Goal: Information Seeking & Learning: Understand process/instructions

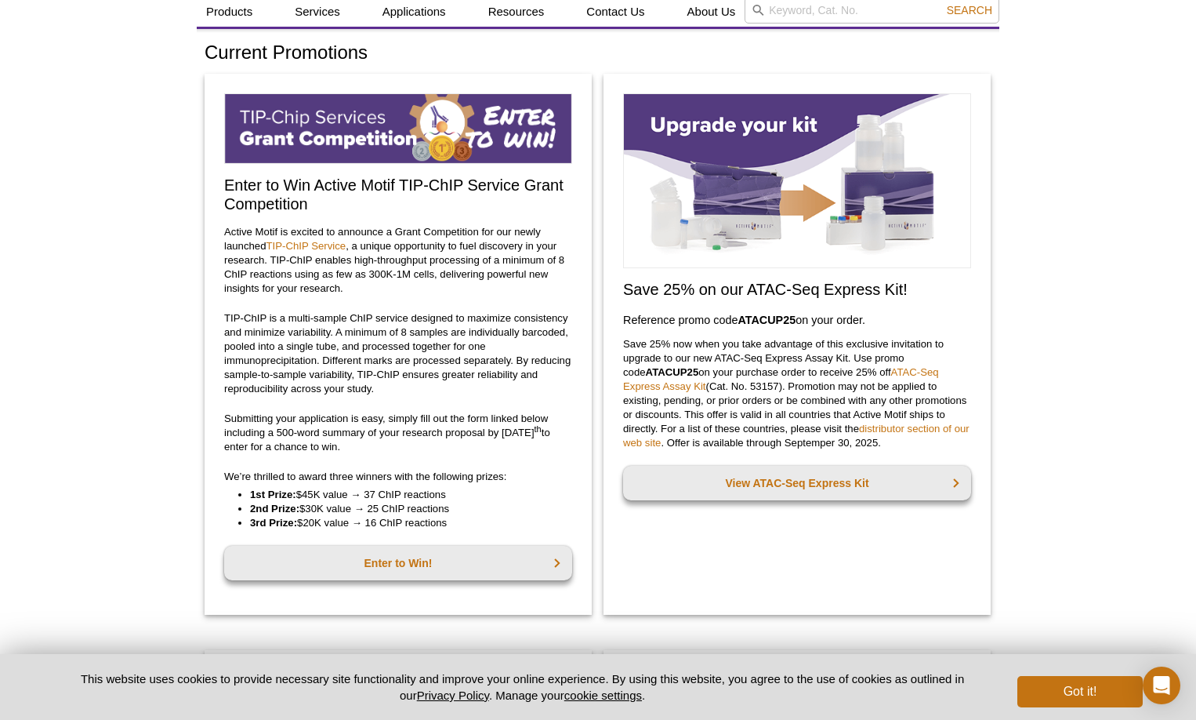
scroll to position [78, 0]
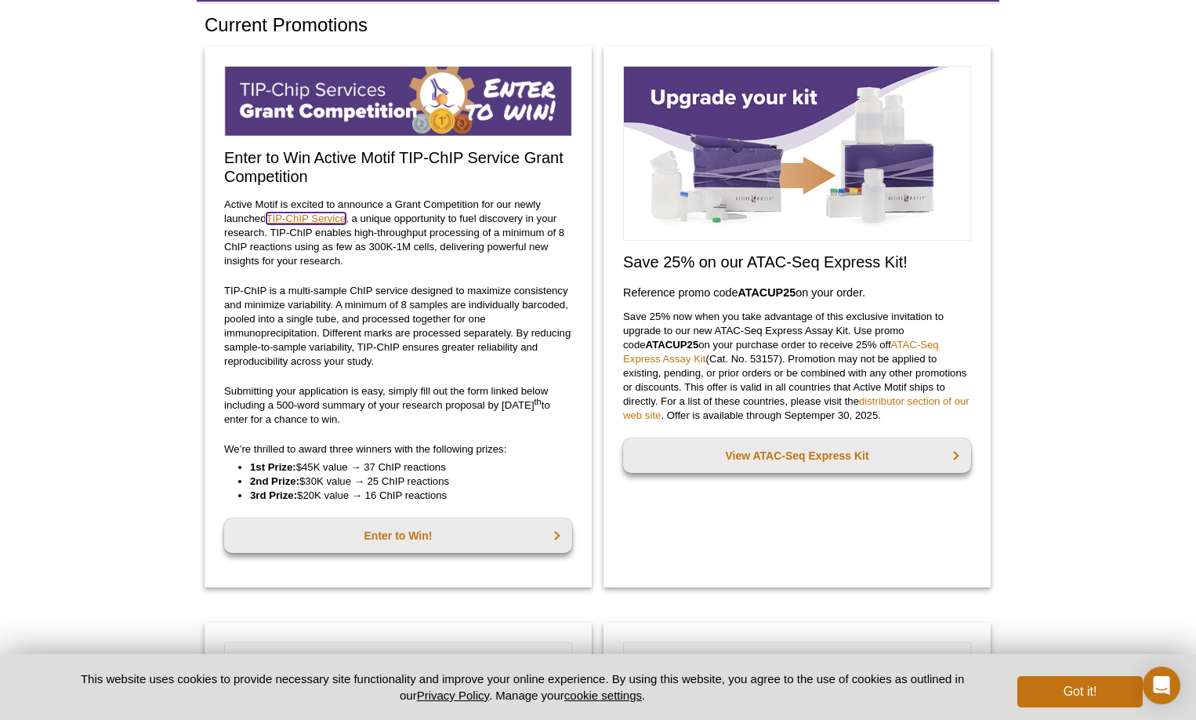
click at [299, 220] on link "TIP-ChIP Service" at bounding box center [307, 218] width 80 height 12
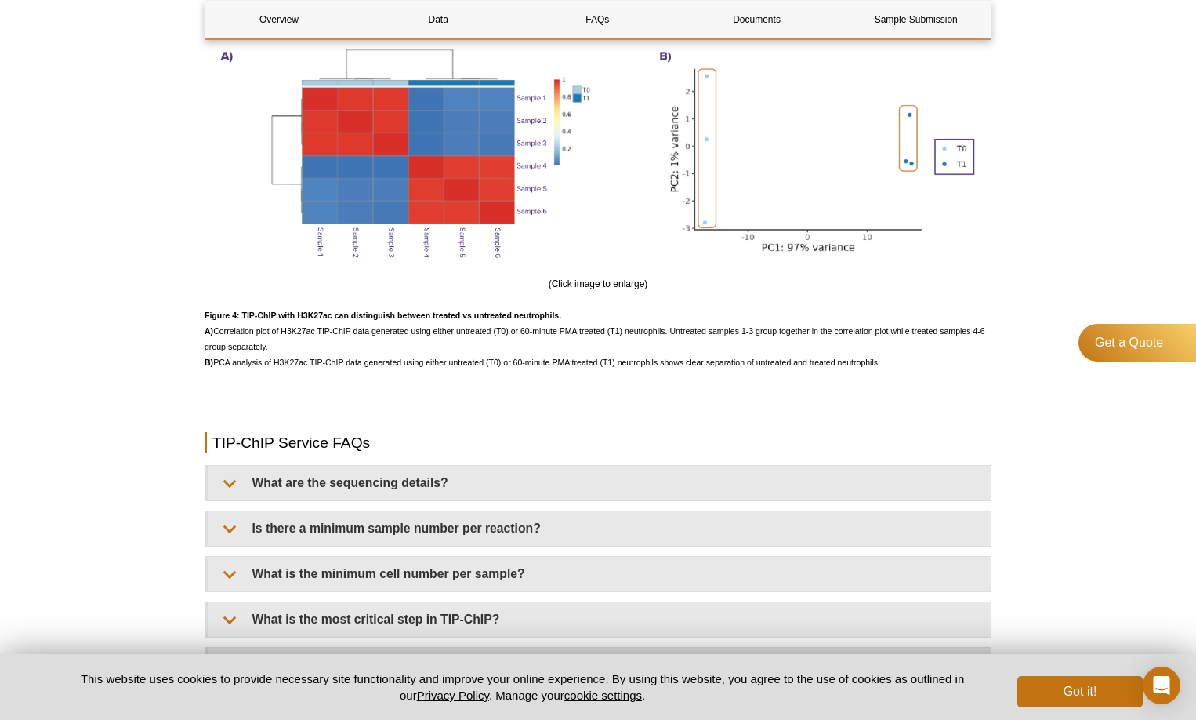
scroll to position [3583, 0]
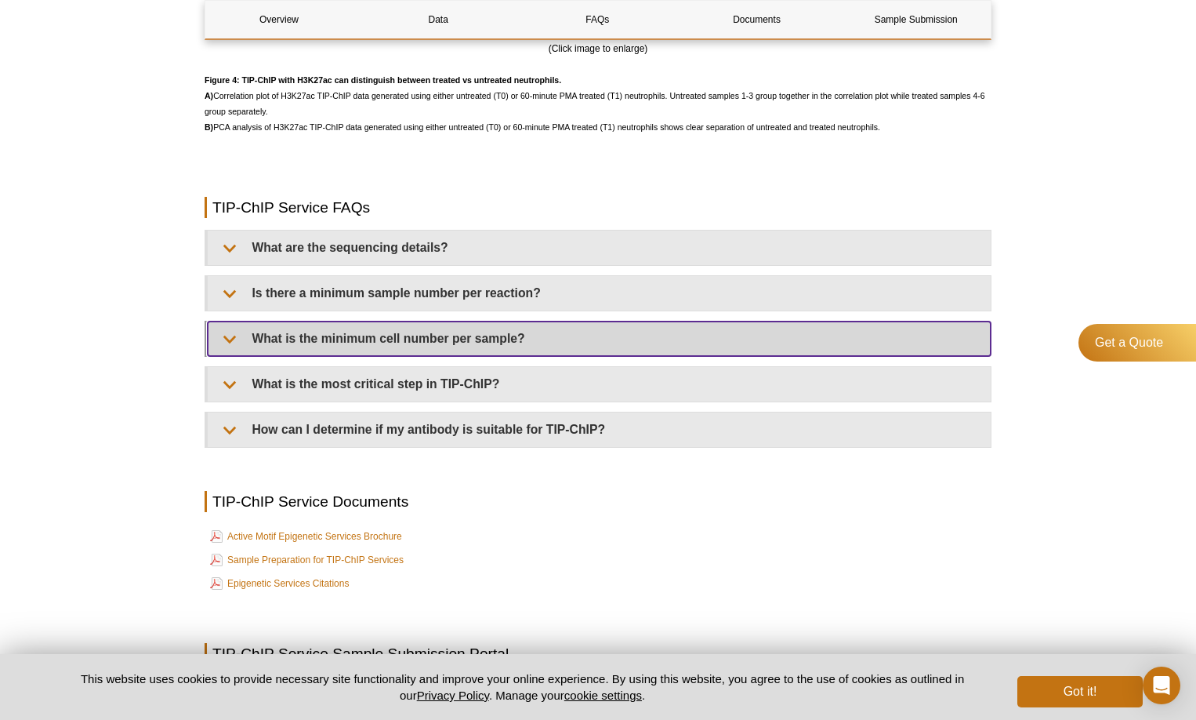
click at [397, 338] on summary "What is the minimum cell number per sample?" at bounding box center [599, 338] width 783 height 34
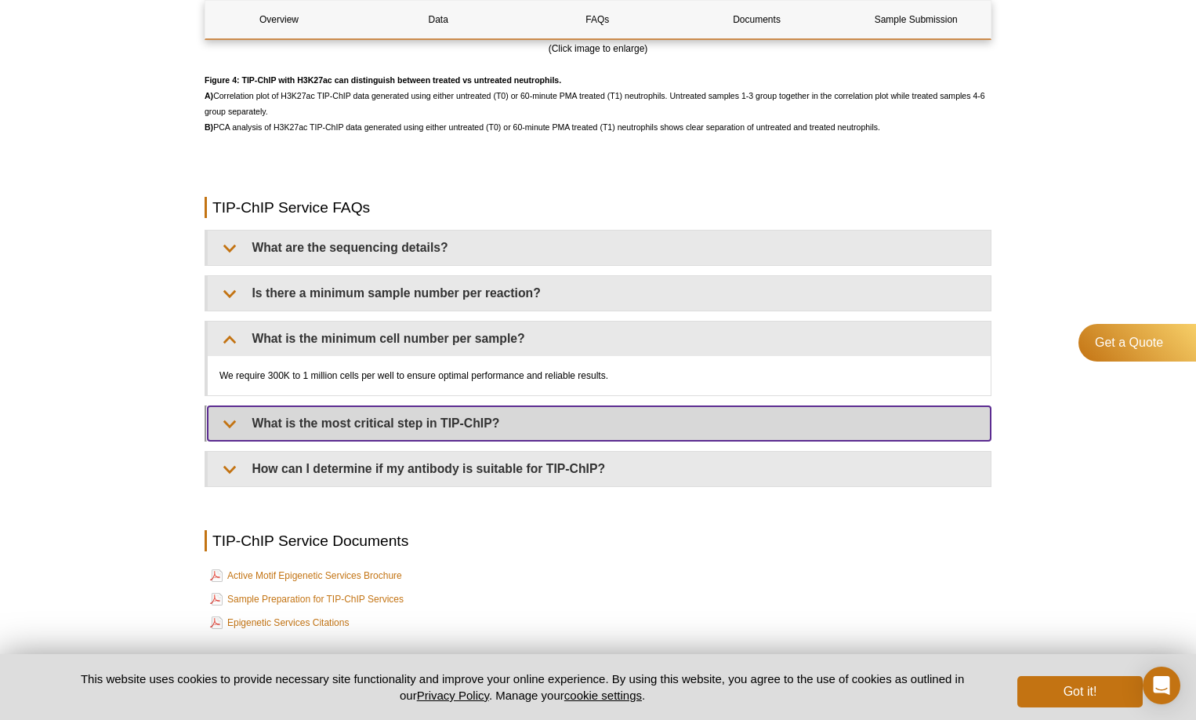
click at [414, 411] on summary "What is the most critical step in TIP-ChIP?" at bounding box center [599, 423] width 783 height 34
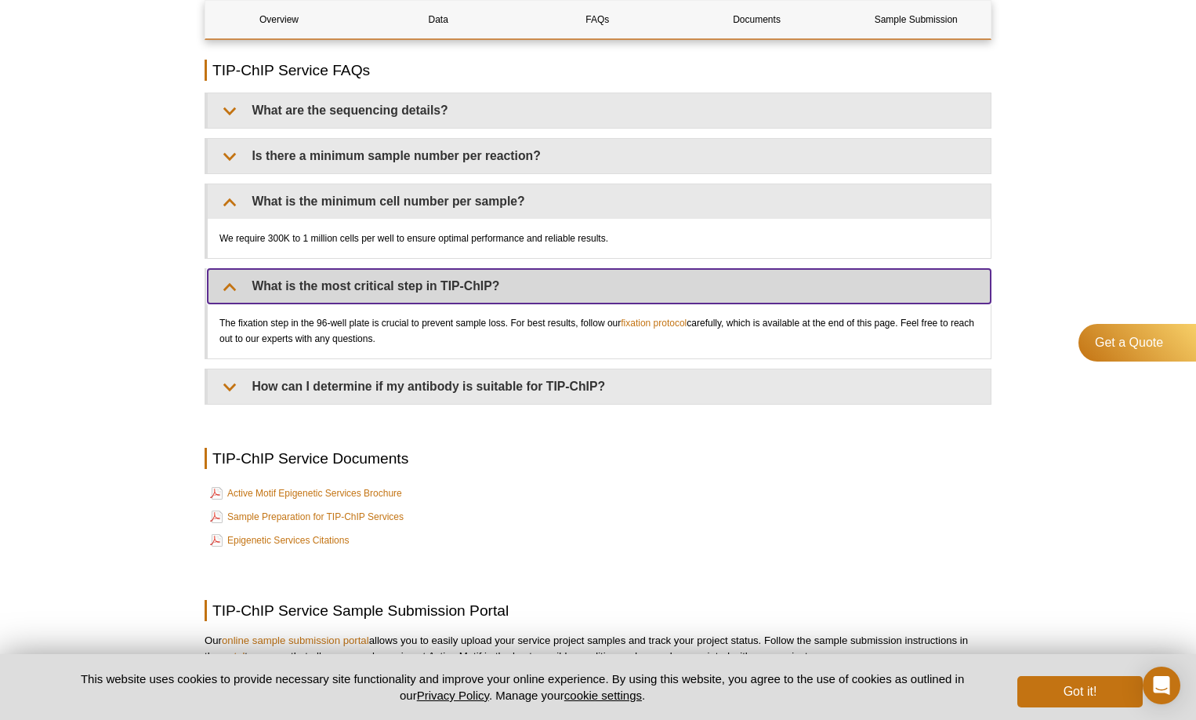
scroll to position [3740, 0]
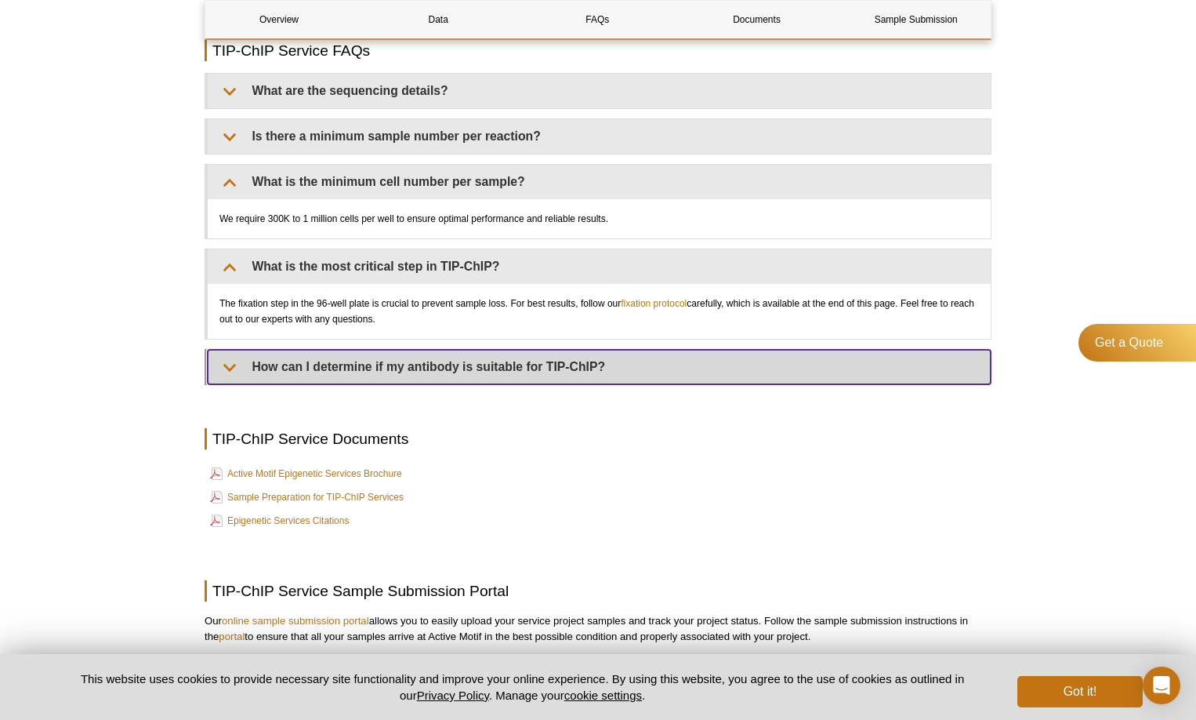
click at [360, 376] on summary "How can I determine if my antibody is suitable for TIP-ChIP?" at bounding box center [599, 367] width 783 height 34
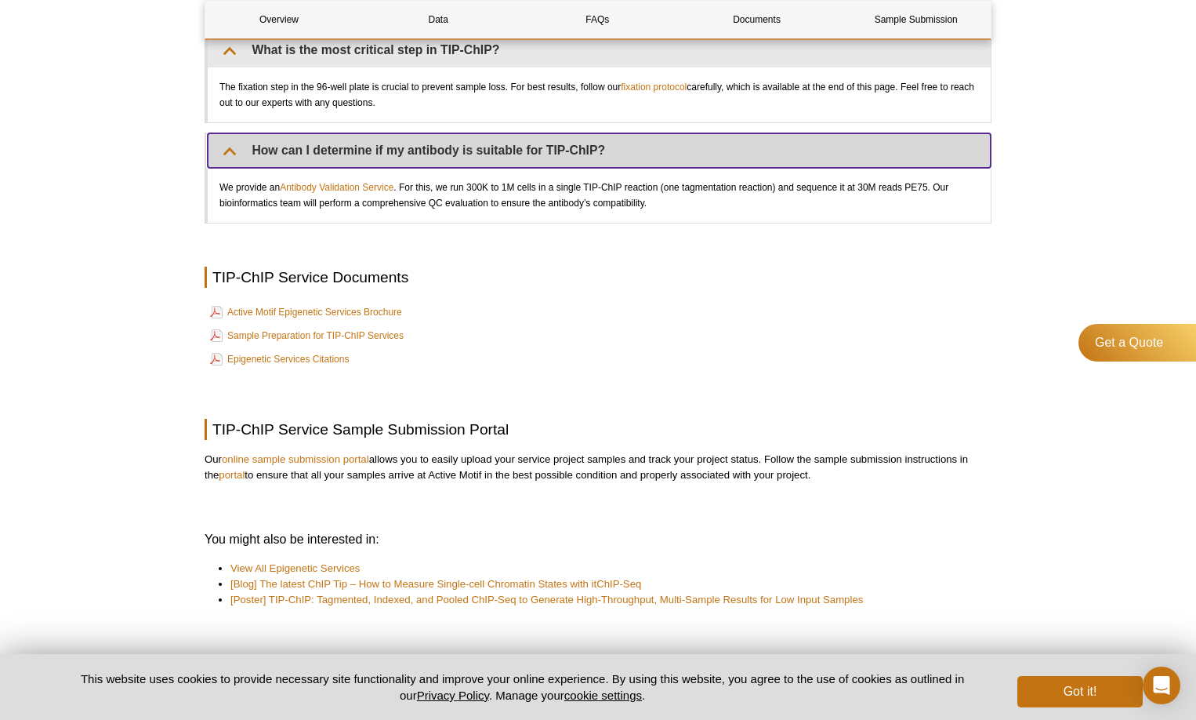
scroll to position [3818, 0]
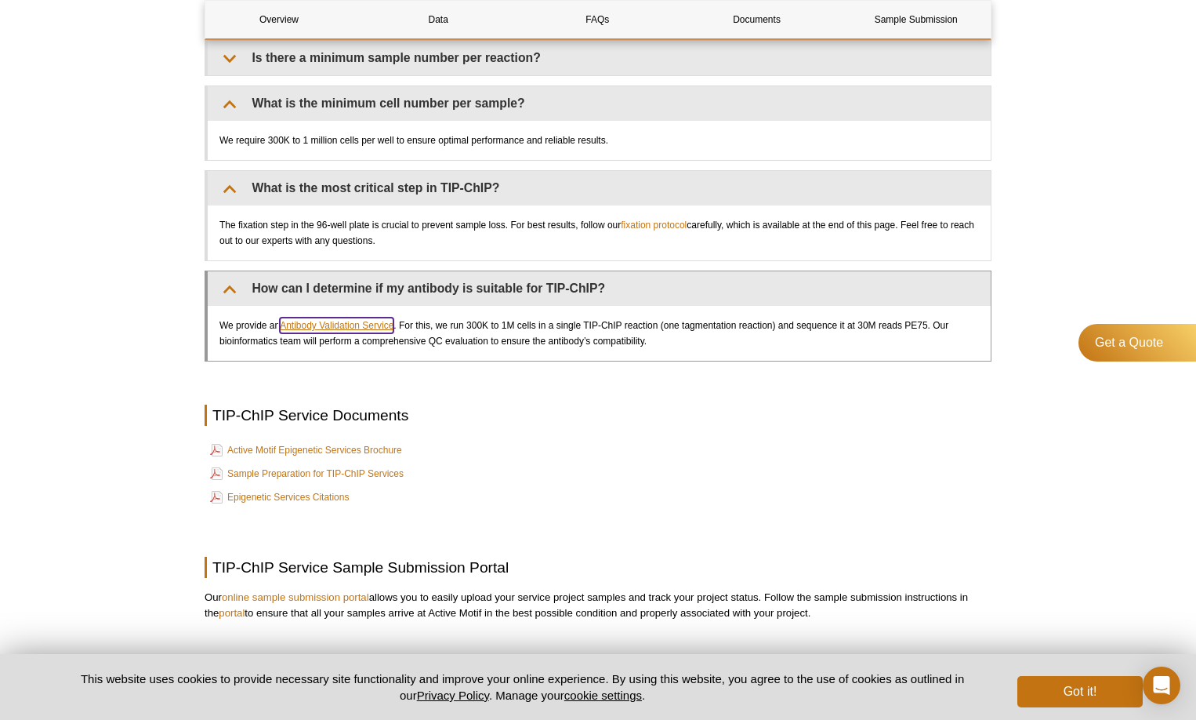
click at [325, 324] on link "Antibody Validation Service" at bounding box center [337, 326] width 114 height 16
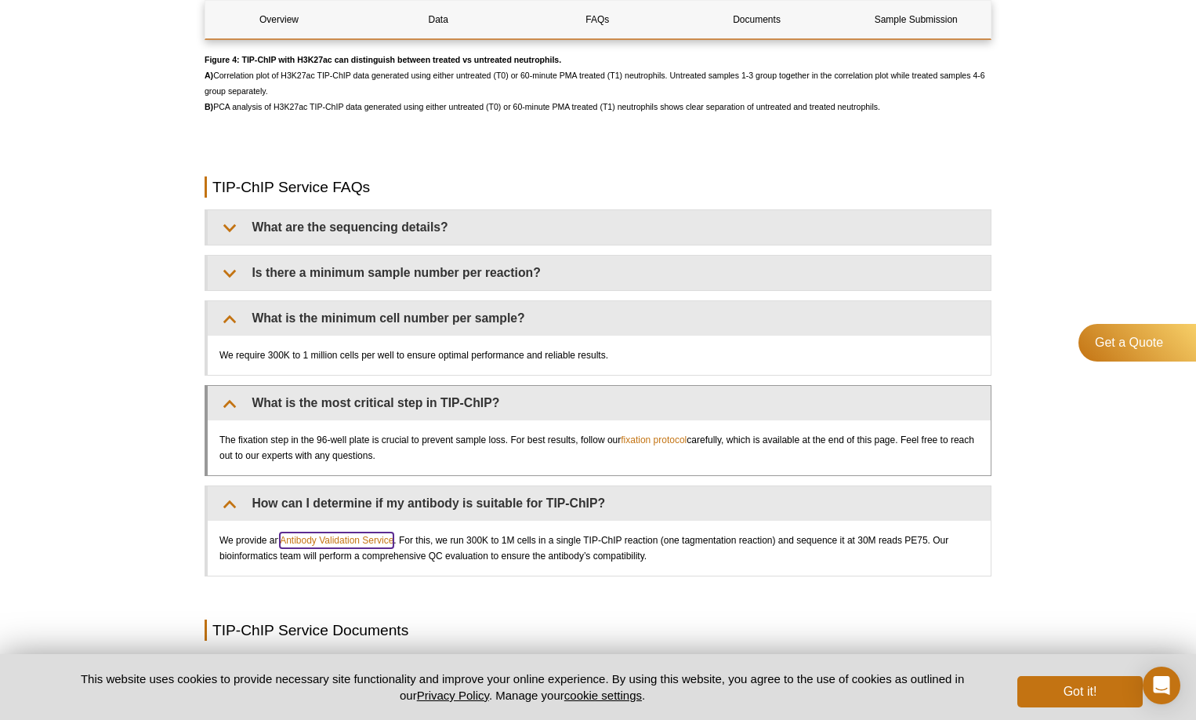
scroll to position [3583, 0]
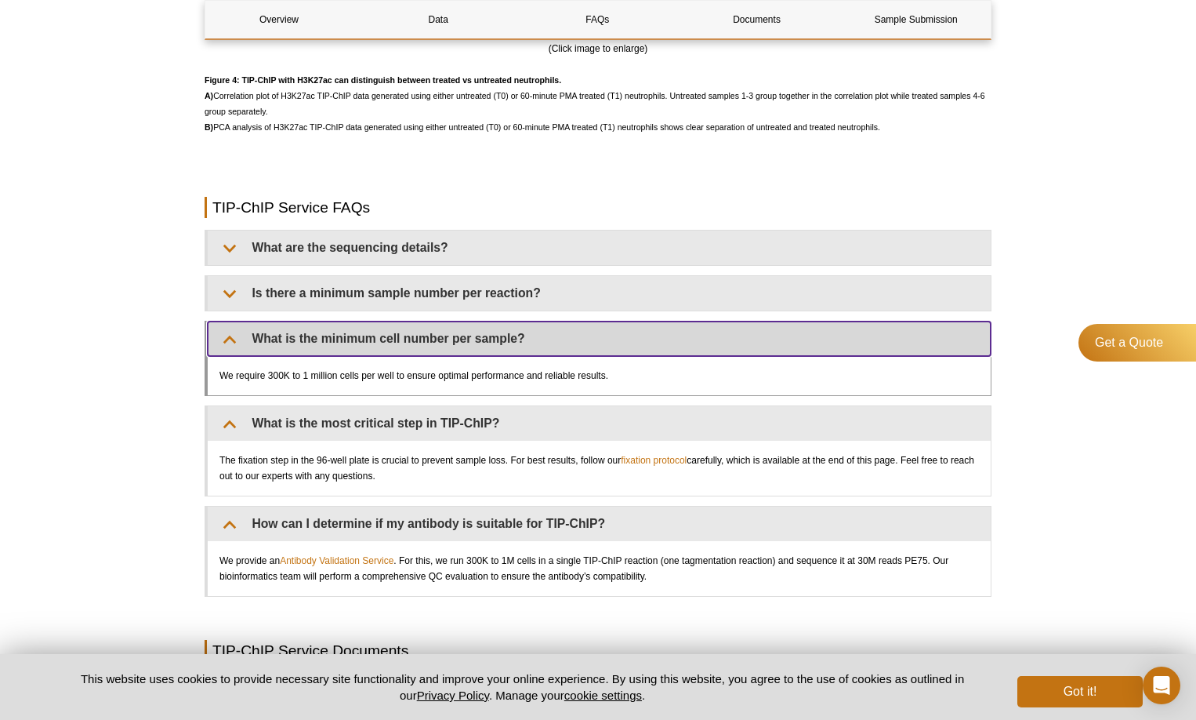
click at [399, 333] on summary "What is the minimum cell number per sample?" at bounding box center [599, 338] width 783 height 34
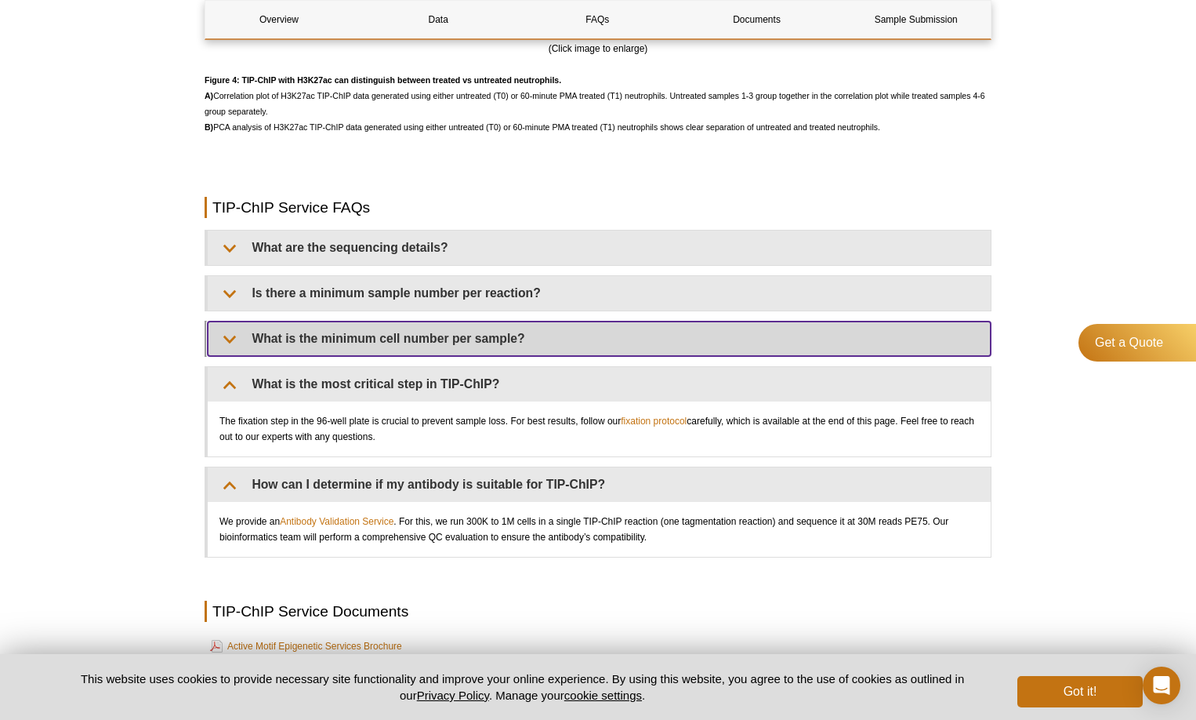
click at [399, 333] on summary "What is the minimum cell number per sample?" at bounding box center [599, 338] width 783 height 34
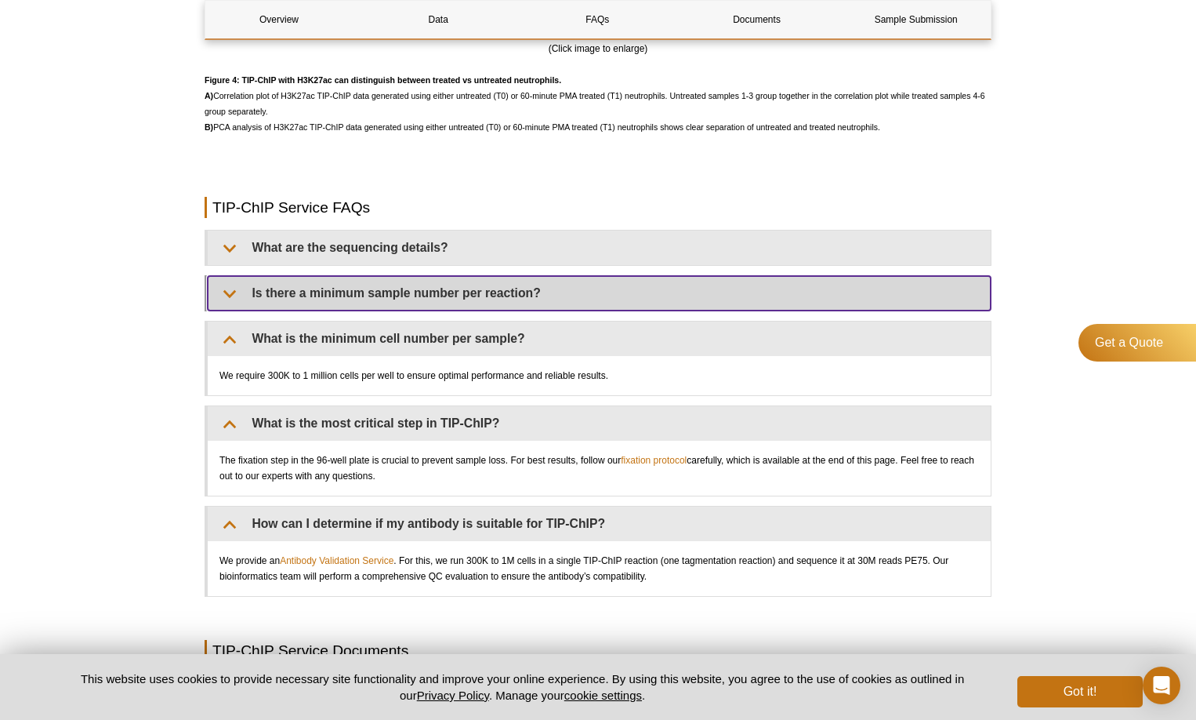
click at [376, 304] on summary "Is there a minimum sample number per reaction?" at bounding box center [599, 293] width 783 height 34
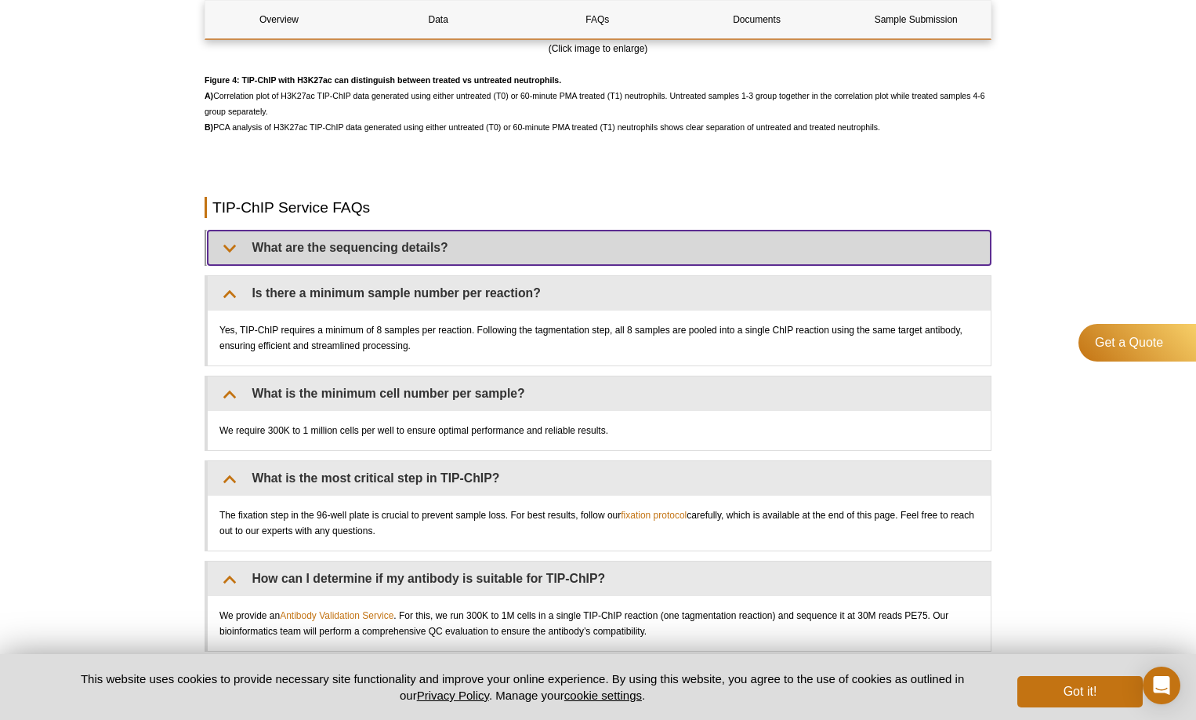
click at [349, 262] on summary "What are the sequencing details?" at bounding box center [599, 247] width 783 height 34
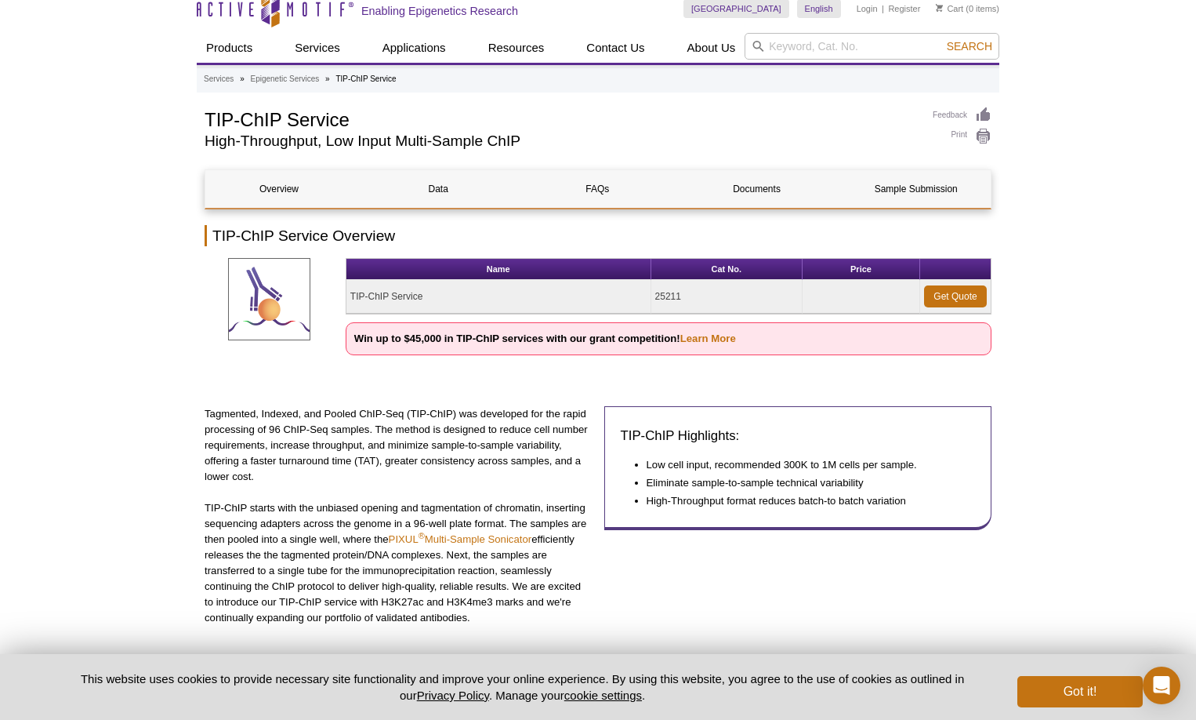
scroll to position [0, 0]
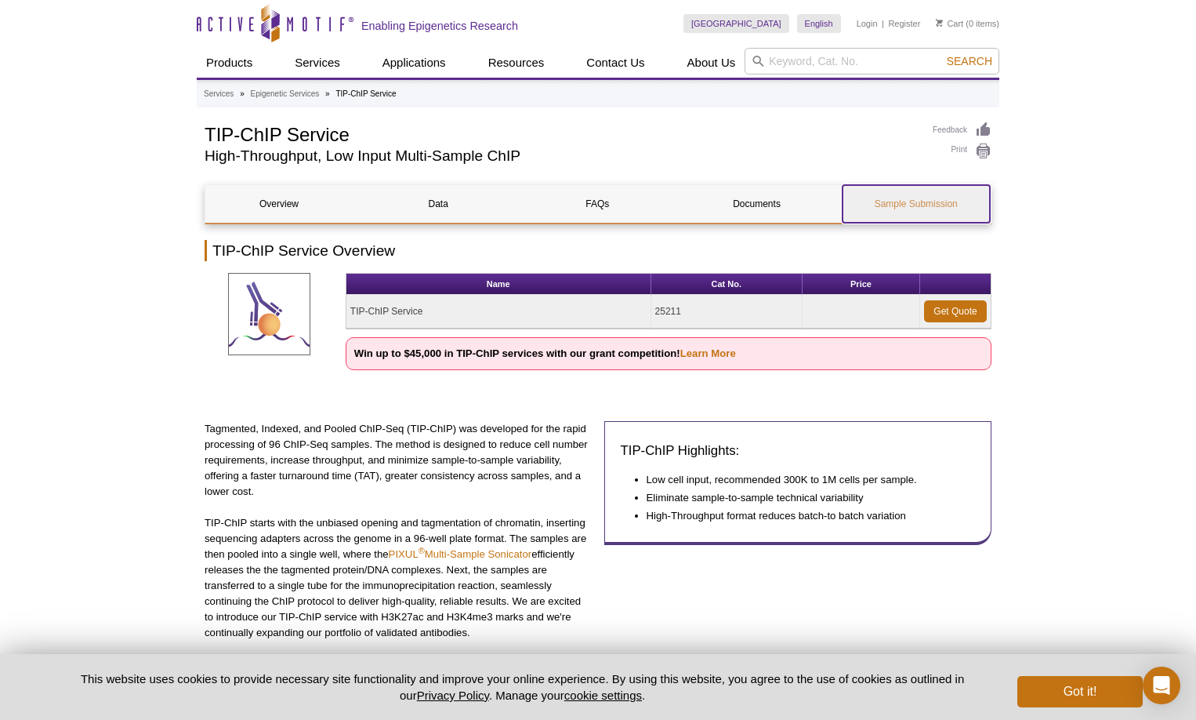
click at [862, 195] on link "Sample Submission" at bounding box center [916, 204] width 147 height 38
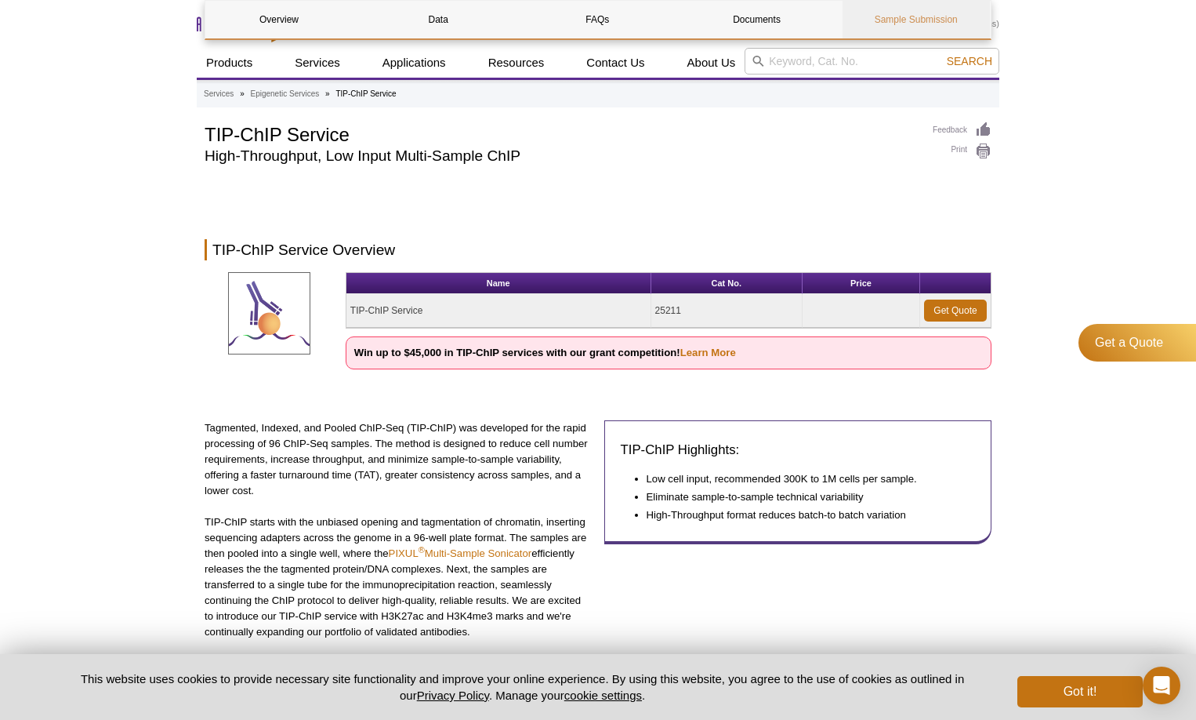
scroll to position [4265, 0]
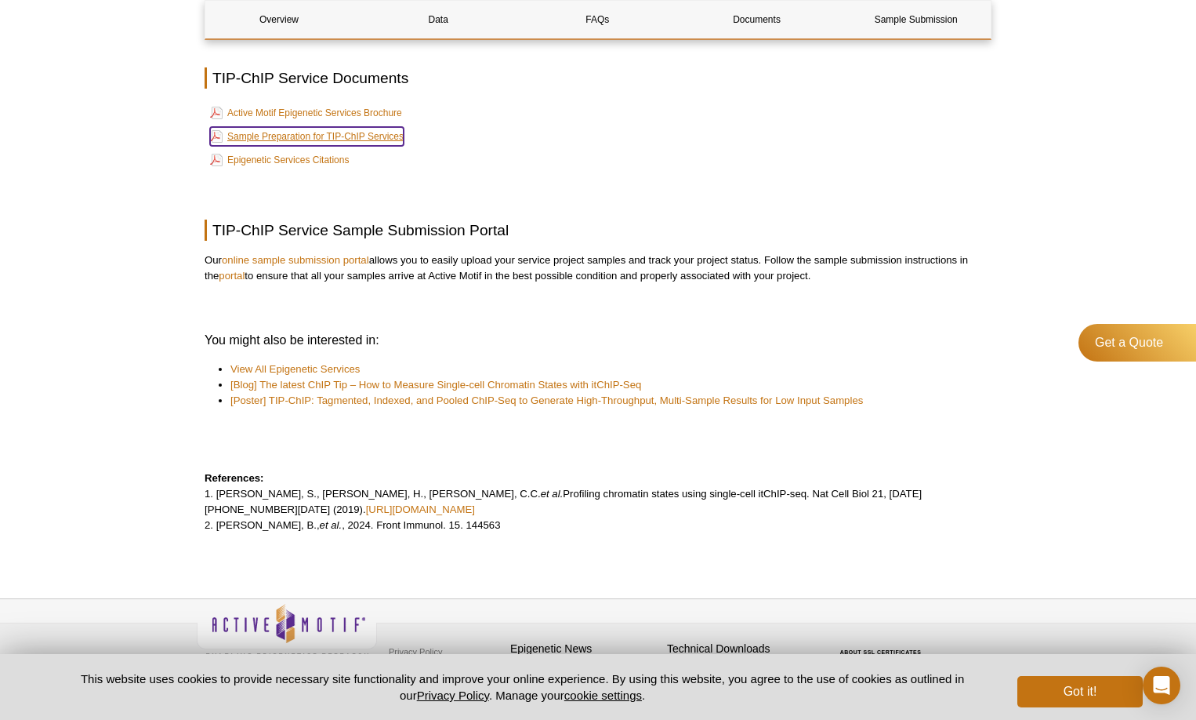
click at [362, 140] on link "Sample Preparation for TIP-ChIP Services" at bounding box center [307, 136] width 194 height 19
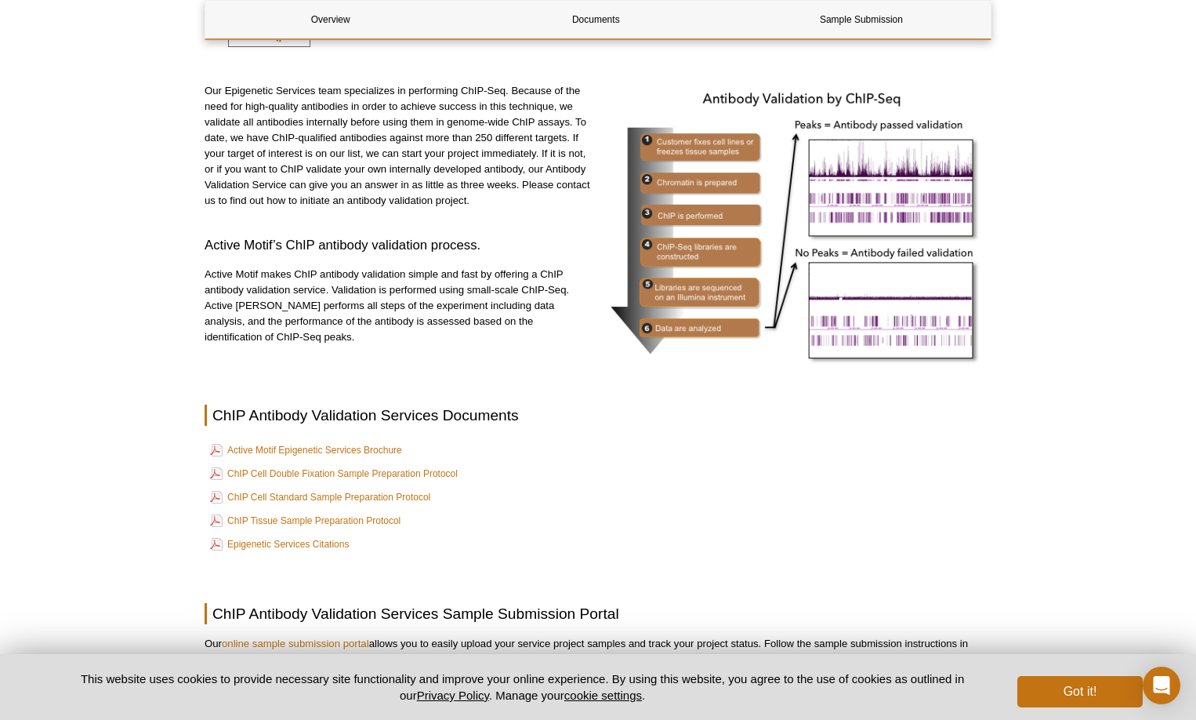
scroll to position [314, 0]
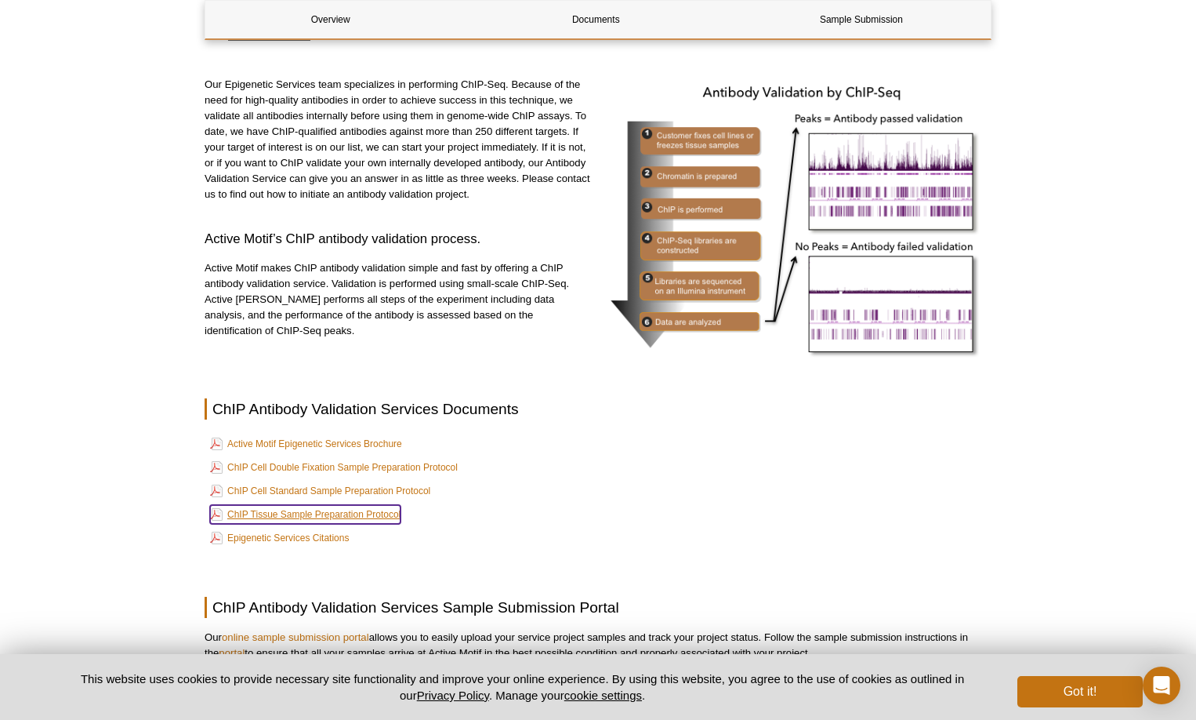
click at [292, 509] on link "ChIP Tissue Sample Preparation Protocol" at bounding box center [305, 514] width 191 height 19
